Goal: Navigation & Orientation: Find specific page/section

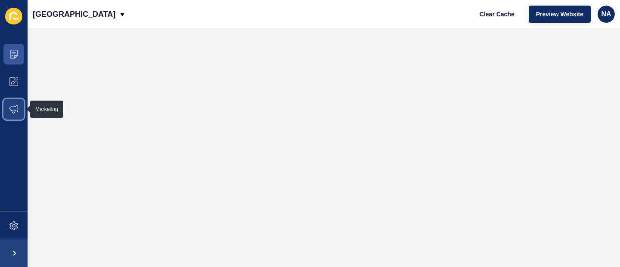
click at [14, 107] on icon at bounding box center [13, 109] width 9 height 9
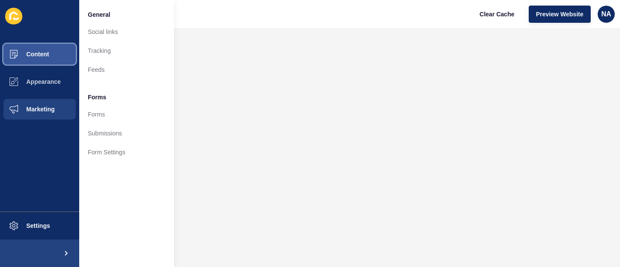
click at [37, 57] on span "Content" at bounding box center [24, 54] width 50 height 7
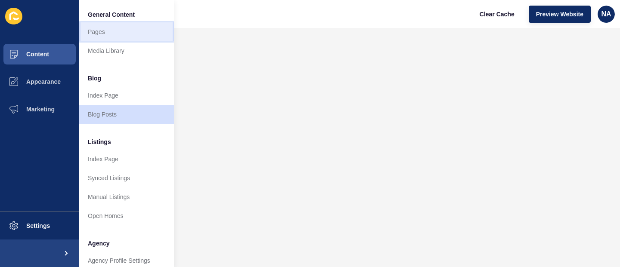
click at [130, 37] on link "Pages" at bounding box center [126, 31] width 95 height 19
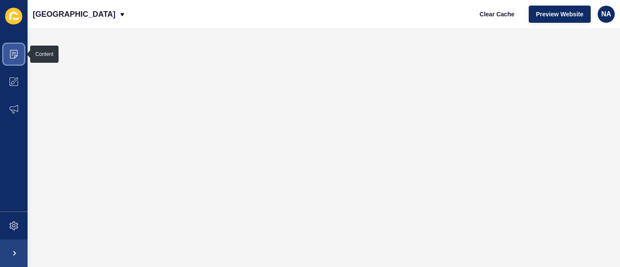
click at [17, 52] on icon at bounding box center [14, 54] width 8 height 9
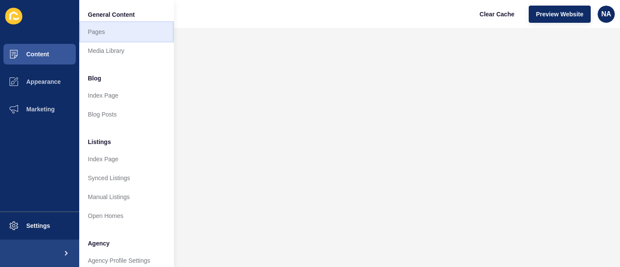
click at [138, 32] on link "Pages" at bounding box center [126, 31] width 95 height 19
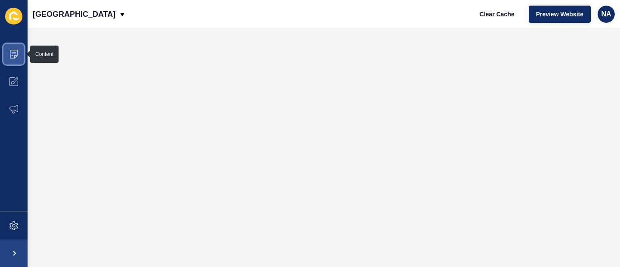
click at [12, 54] on icon at bounding box center [14, 54] width 4 height 0
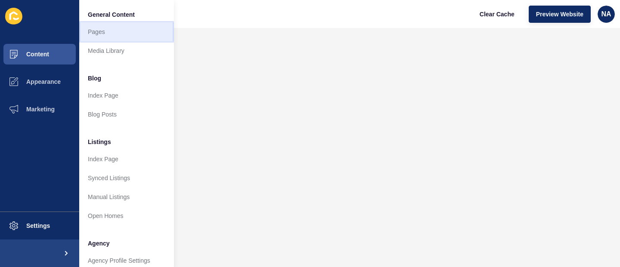
click at [133, 32] on link "Pages" at bounding box center [126, 31] width 95 height 19
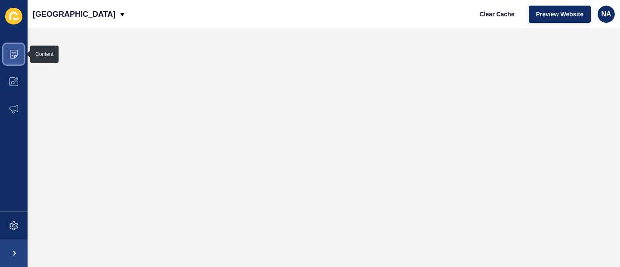
click at [18, 55] on span at bounding box center [14, 54] width 28 height 28
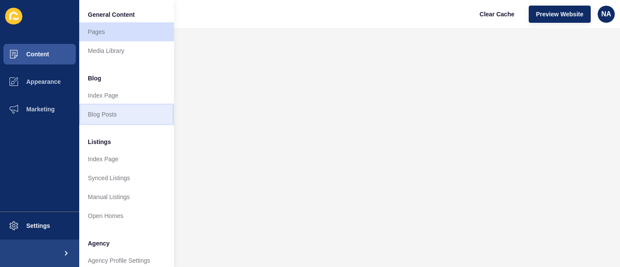
click at [132, 113] on link "Blog Posts" at bounding box center [126, 114] width 95 height 19
